Goal: Information Seeking & Learning: Find specific fact

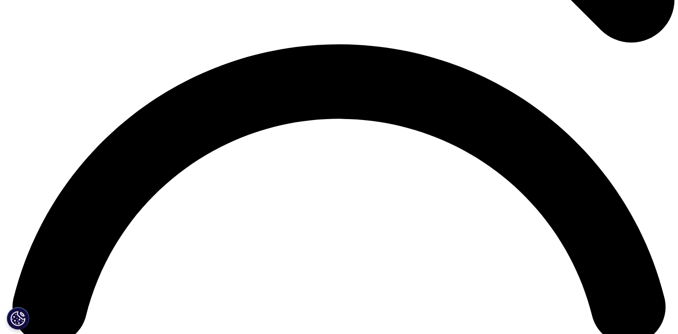
scroll to position [1434, 0]
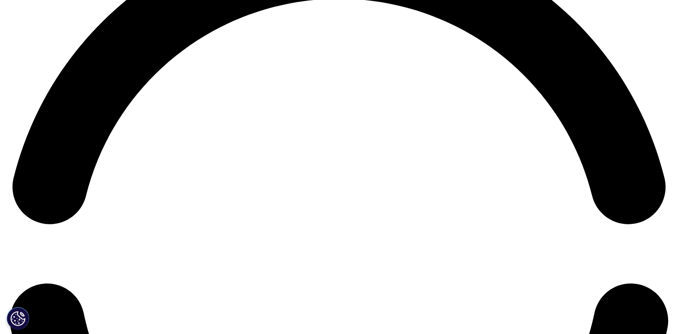
drag, startPoint x: 677, startPoint y: 259, endPoint x: 678, endPoint y: 241, distance: 17.9
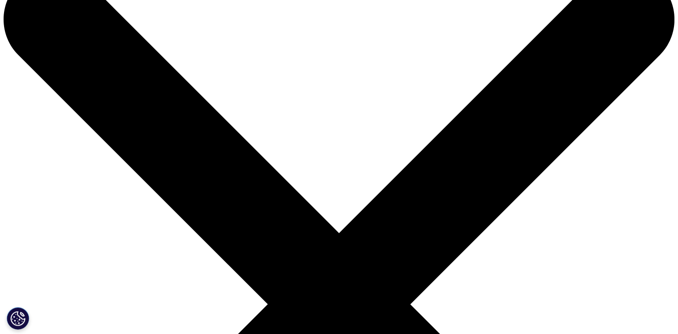
scroll to position [0, 0]
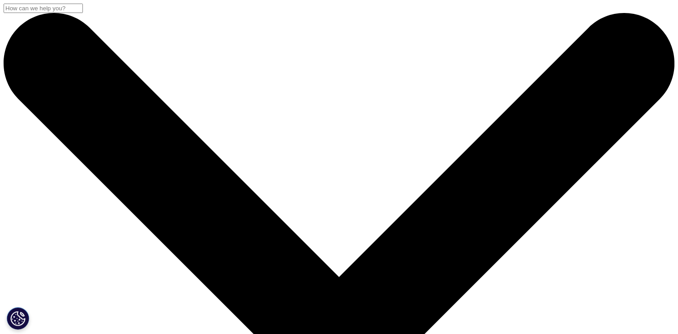
click at [83, 13] on input "Search" at bounding box center [43, 8] width 79 height 9
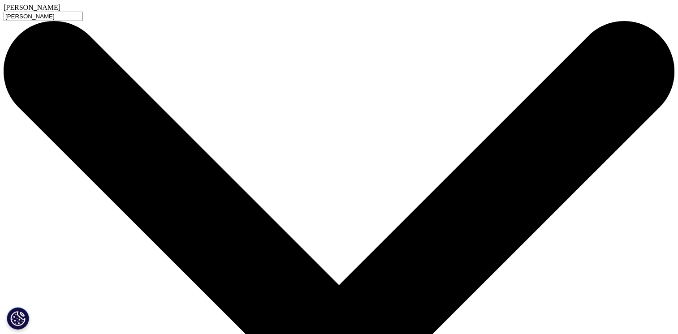
type input "[PERSON_NAME]"
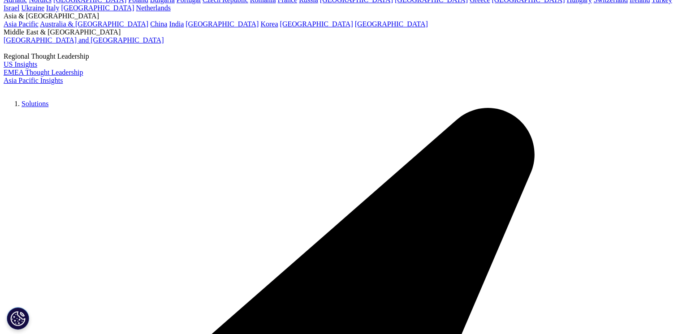
scroll to position [103, 0]
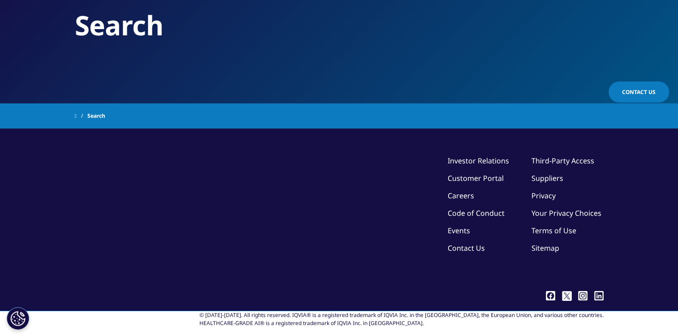
type input "[PERSON_NAME]"
